Goal: Task Accomplishment & Management: Complete application form

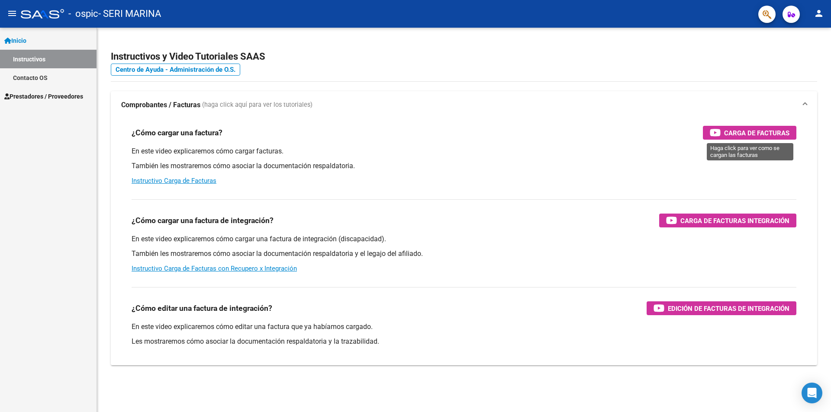
click at [746, 134] on span "Carga de Facturas" at bounding box center [756, 133] width 65 height 11
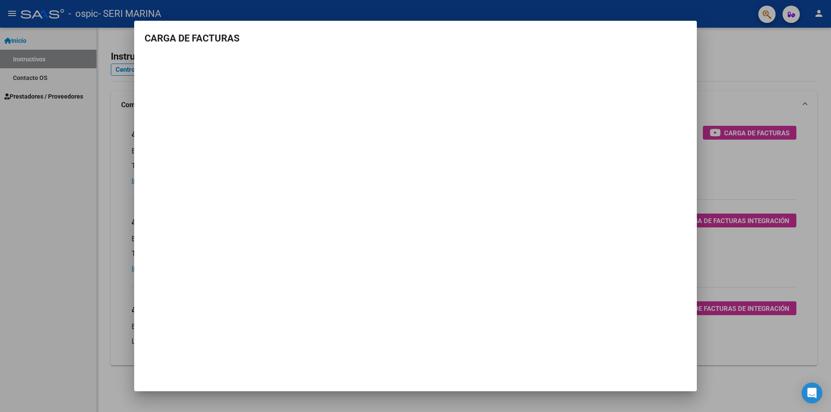
click at [74, 183] on div at bounding box center [415, 206] width 831 height 412
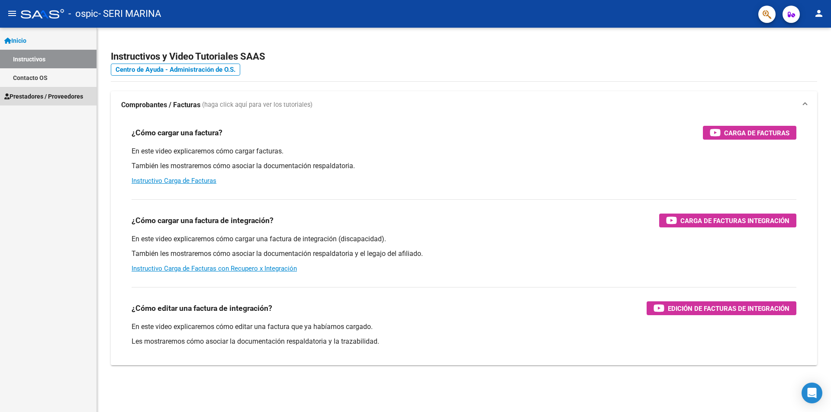
click at [65, 95] on span "Prestadores / Proveedores" at bounding box center [43, 97] width 79 height 10
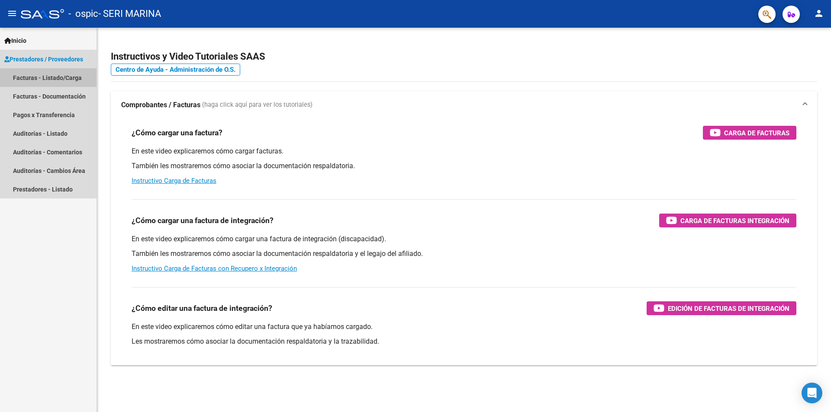
click at [50, 75] on link "Facturas - Listado/Carga" at bounding box center [48, 77] width 97 height 19
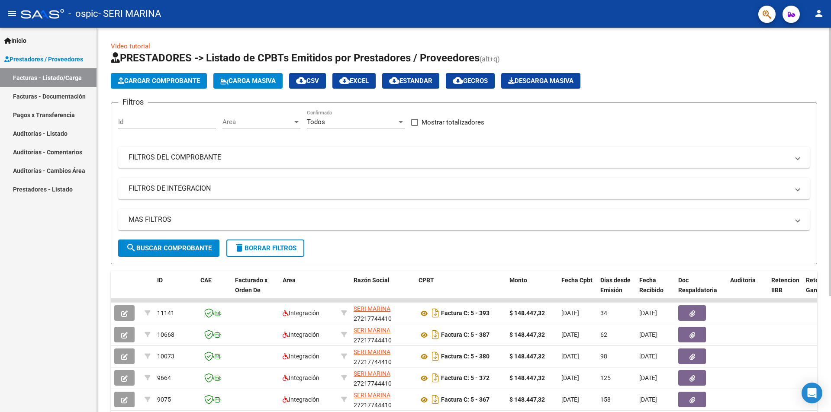
click at [177, 83] on span "Cargar Comprobante" at bounding box center [159, 81] width 82 height 8
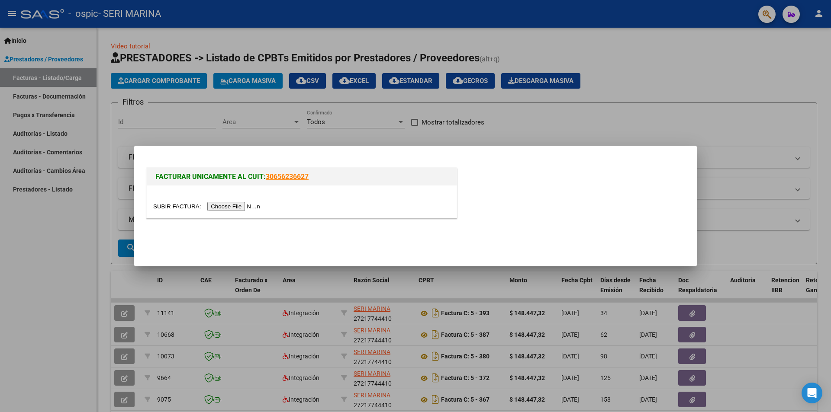
click at [252, 206] on input "file" at bounding box center [207, 206] width 109 height 9
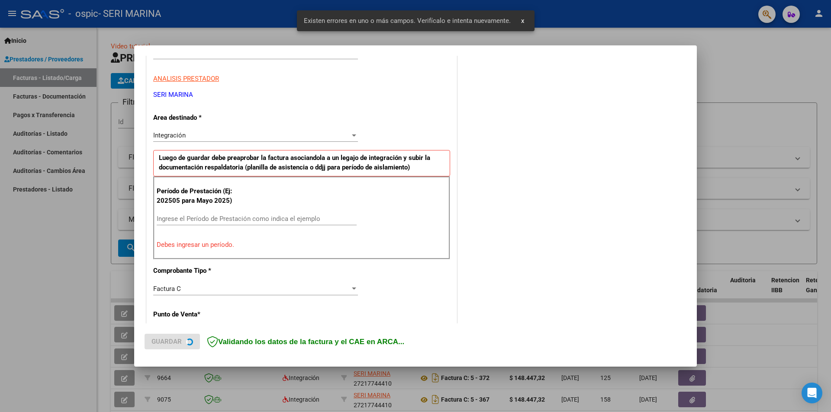
scroll to position [151, 0]
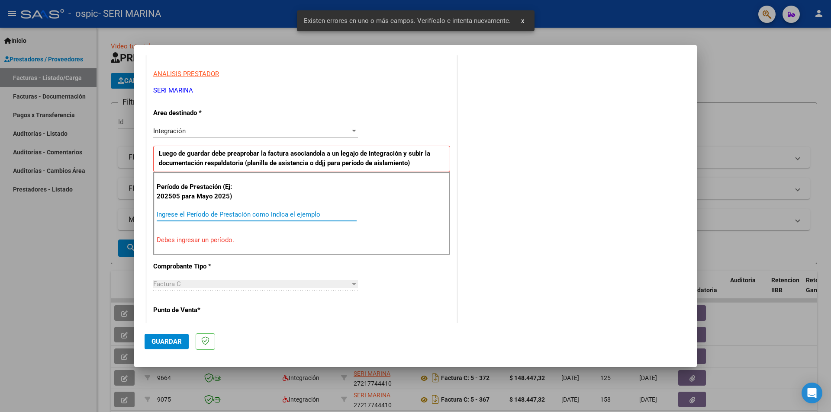
click at [228, 214] on input "Ingrese el Período de Prestación como indica el ejemplo" at bounding box center [257, 215] width 200 height 8
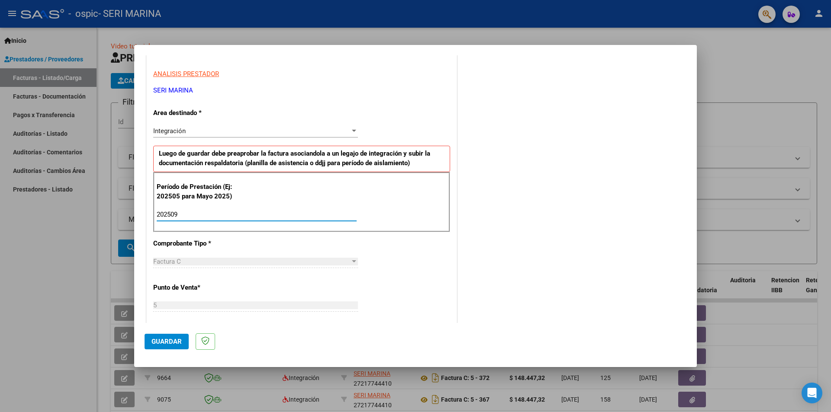
type input "202509"
click at [171, 342] on span "Guardar" at bounding box center [166, 342] width 30 height 8
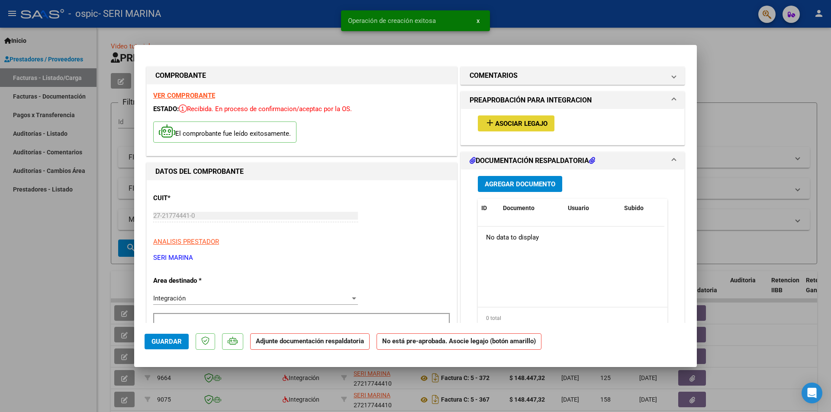
click at [495, 124] on span "Asociar Legajo" at bounding box center [521, 124] width 52 height 8
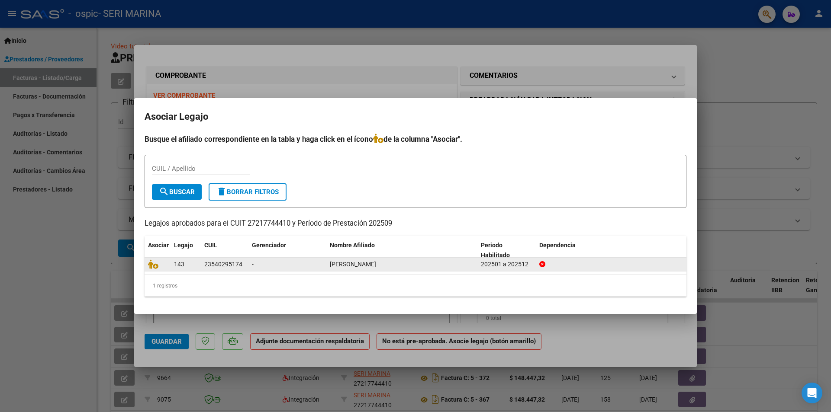
click at [434, 264] on div "[PERSON_NAME]" at bounding box center [402, 265] width 144 height 10
click at [155, 266] on icon at bounding box center [153, 265] width 10 height 10
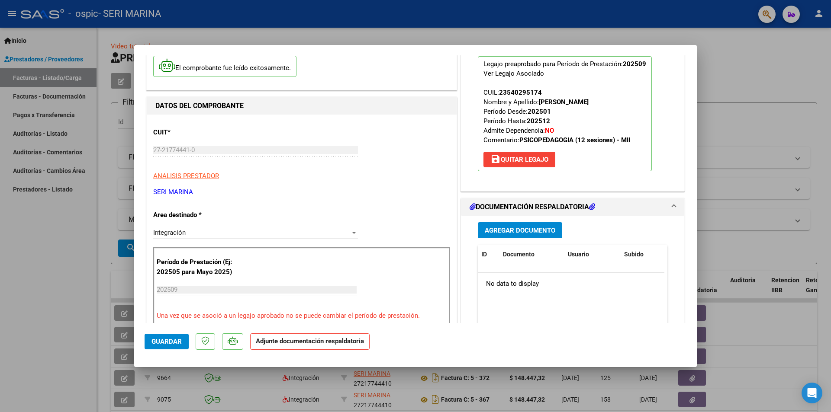
scroll to position [173, 0]
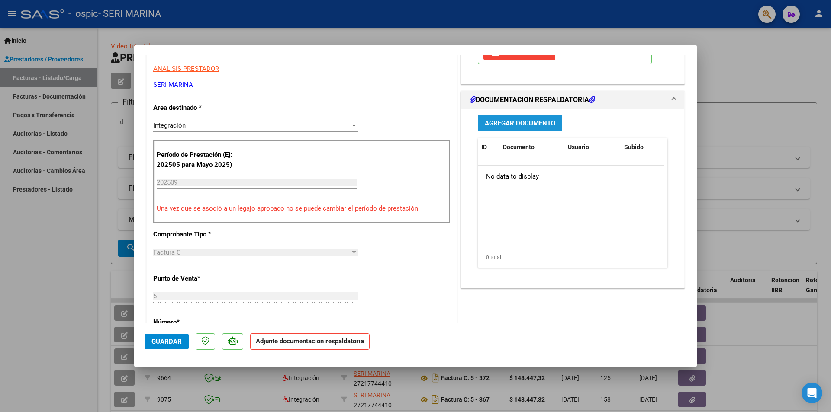
click at [537, 123] on span "Agregar Documento" at bounding box center [520, 123] width 71 height 8
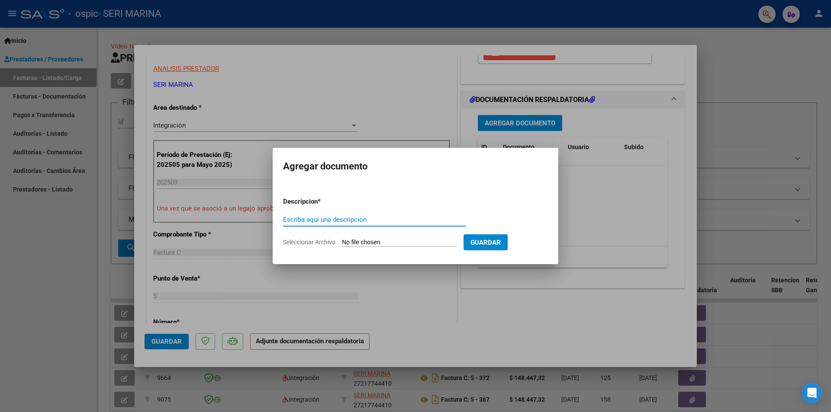
click at [426, 217] on input "Escriba aquí una descripcion" at bounding box center [374, 220] width 183 height 8
click at [328, 244] on span "Seleccionar Archivo" at bounding box center [309, 242] width 52 height 7
click at [342, 244] on input "Seleccionar Archivo" at bounding box center [399, 243] width 115 height 8
type input "C:\fakepath\Asistencia [PERSON_NAME] . 2025.pdf"
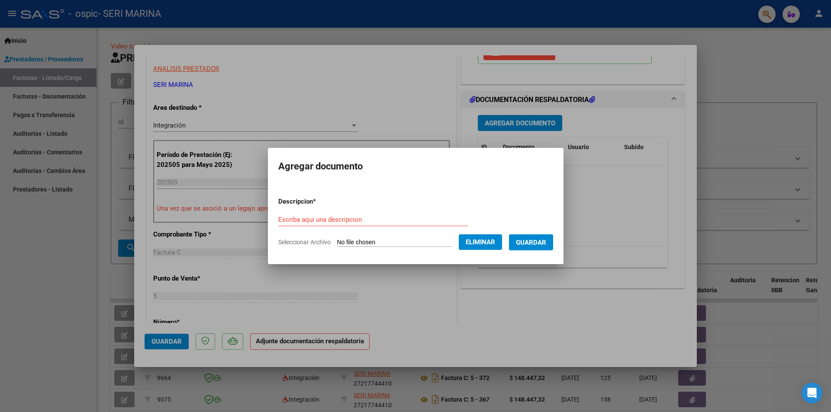
click at [303, 241] on span "Seleccionar Archivo" at bounding box center [304, 242] width 52 height 7
click at [315, 220] on input "Escriba aquí una descripcion" at bounding box center [373, 220] width 190 height 8
type input "Asistencia Septiembre 2025"
click at [534, 245] on span "Guardar" at bounding box center [531, 243] width 30 height 8
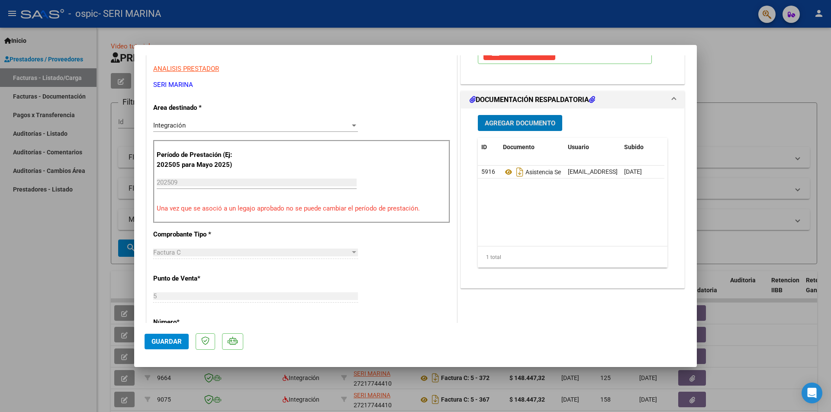
click at [175, 342] on span "Guardar" at bounding box center [166, 342] width 30 height 8
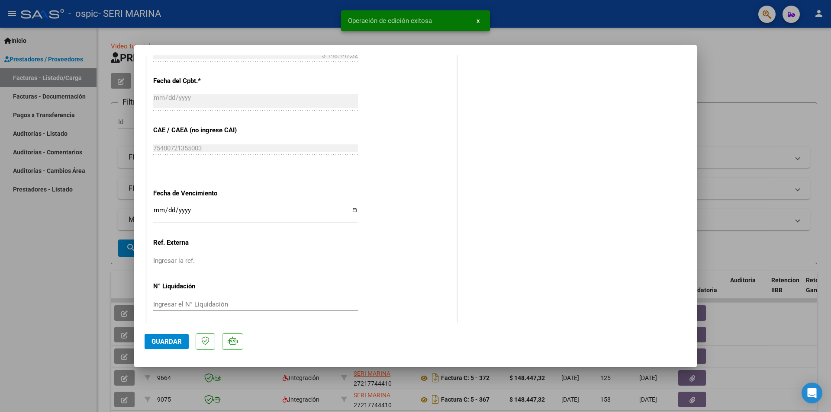
scroll to position [507, 0]
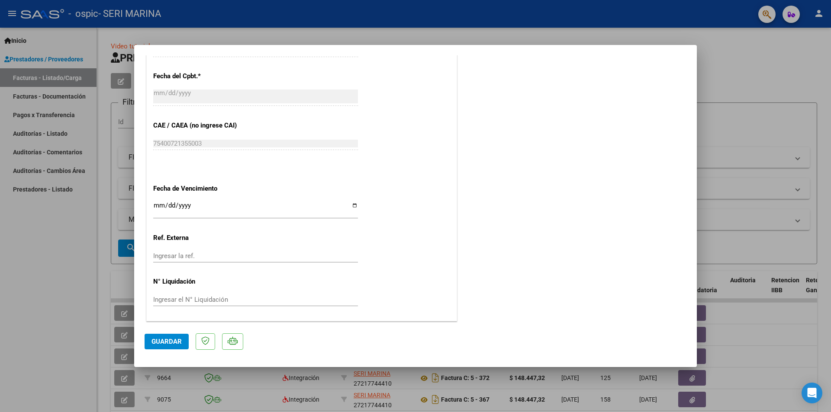
click at [353, 206] on input "Ingresar la fecha" at bounding box center [255, 209] width 205 height 14
type input "[DATE]"
click at [236, 302] on input "Ingresar el N° Liquidación" at bounding box center [255, 300] width 205 height 8
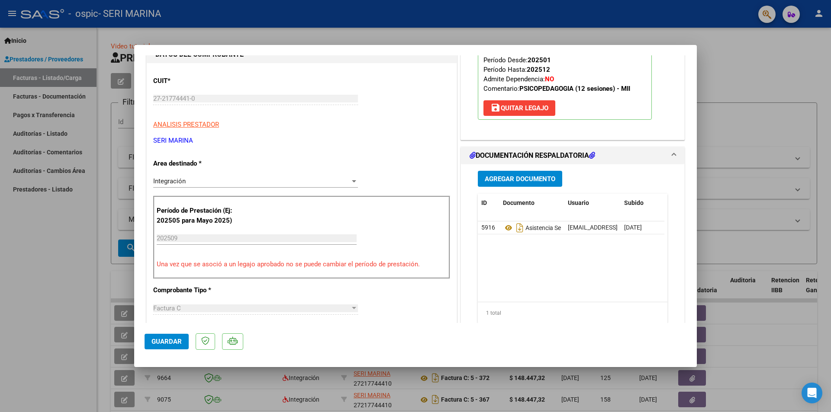
scroll to position [74, 0]
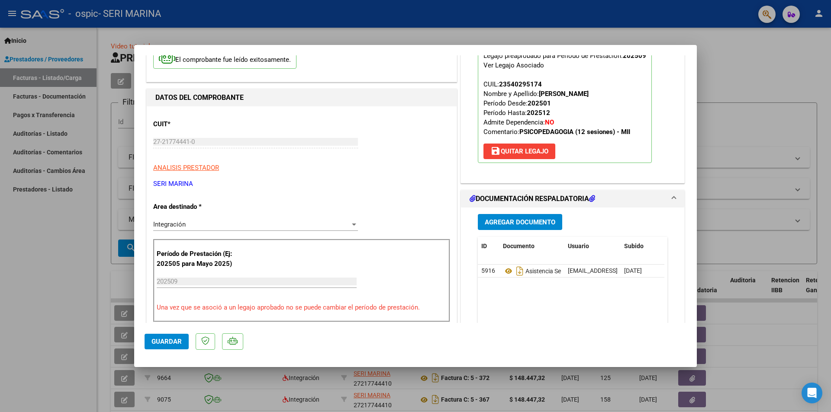
click at [268, 307] on p "Una vez que se asoció a un legajo aprobado no se puede cambiar el período de pr…" at bounding box center [302, 308] width 290 height 10
click at [212, 288] on div "202509 Ingrese el Período de Prestación como indica el ejemplo" at bounding box center [257, 281] width 200 height 13
click at [210, 284] on input "202509" at bounding box center [257, 282] width 200 height 8
drag, startPoint x: 210, startPoint y: 284, endPoint x: 184, endPoint y: 285, distance: 26.0
click at [184, 285] on input "202509" at bounding box center [257, 282] width 200 height 8
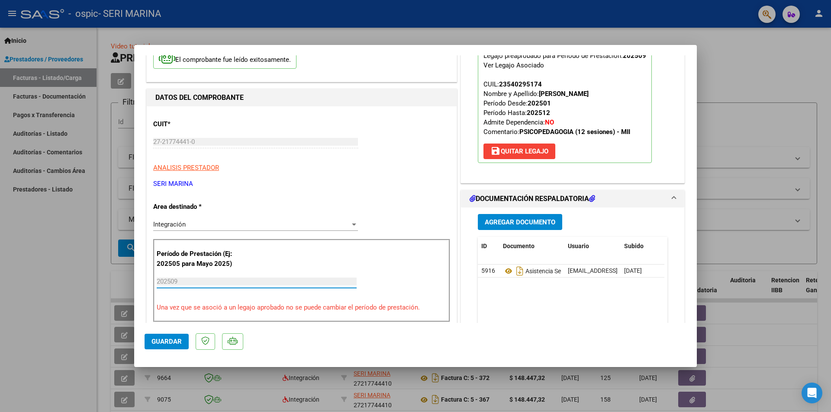
drag, startPoint x: 177, startPoint y: 282, endPoint x: 200, endPoint y: 283, distance: 22.5
click at [200, 283] on input "202509" at bounding box center [257, 282] width 200 height 8
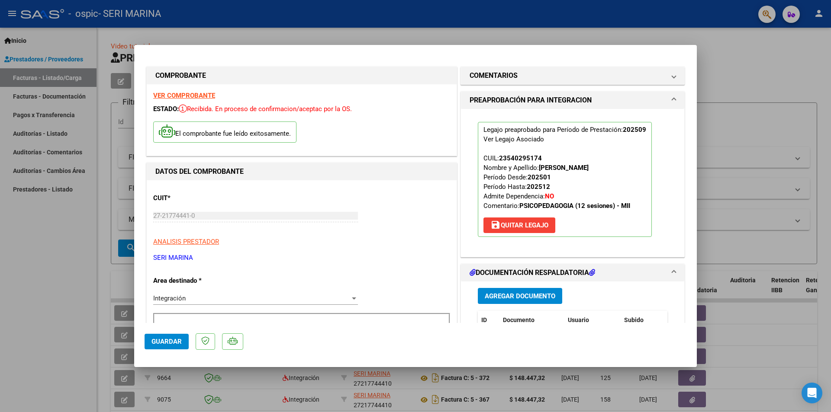
click at [732, 57] on div at bounding box center [415, 206] width 831 height 412
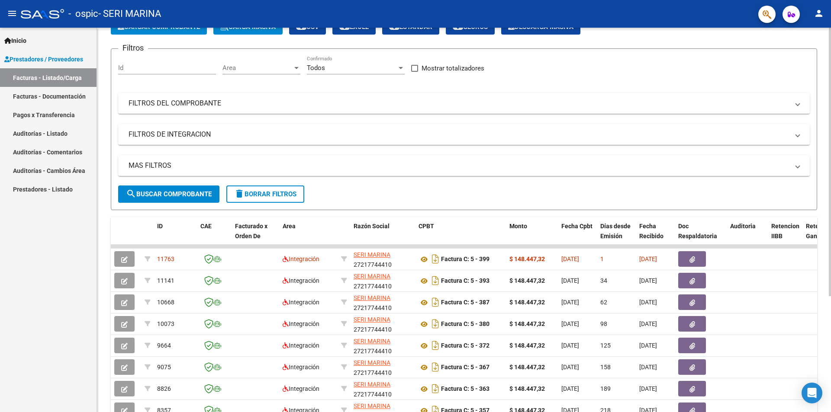
scroll to position [166, 0]
